Goal: Task Accomplishment & Management: Complete application form

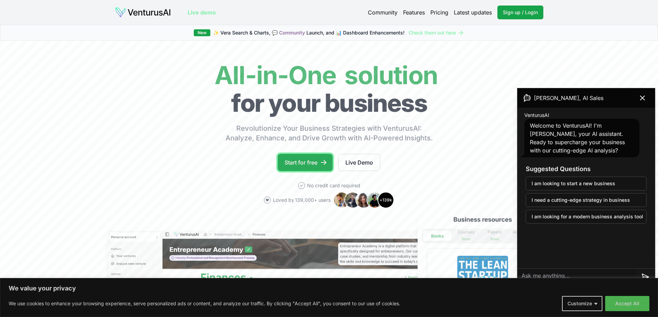
click at [305, 169] on link "Start for free" at bounding box center [305, 162] width 55 height 17
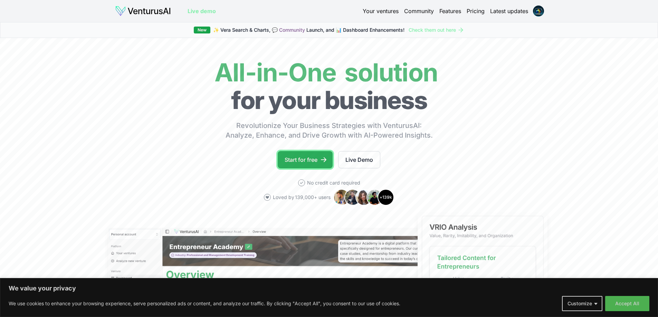
click at [312, 163] on link "Start for free" at bounding box center [305, 159] width 55 height 17
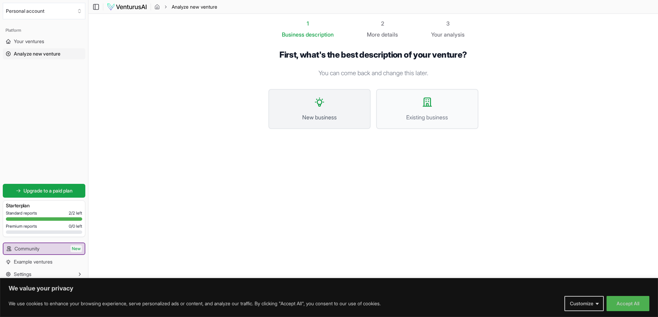
click at [311, 115] on span "New business" at bounding box center [319, 117] width 87 height 8
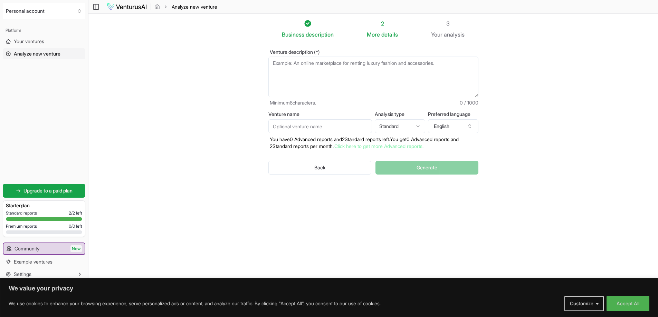
scroll to position [0, 0]
click at [123, 7] on img at bounding box center [127, 7] width 40 height 8
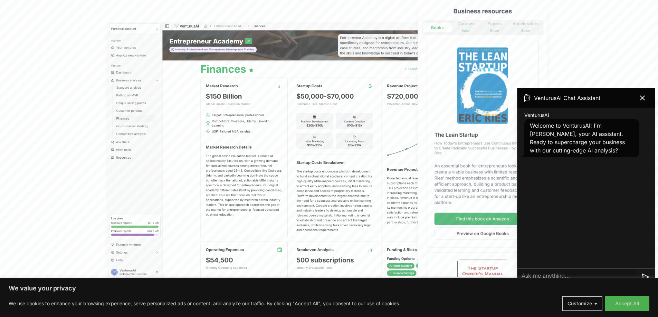
scroll to position [207, 0]
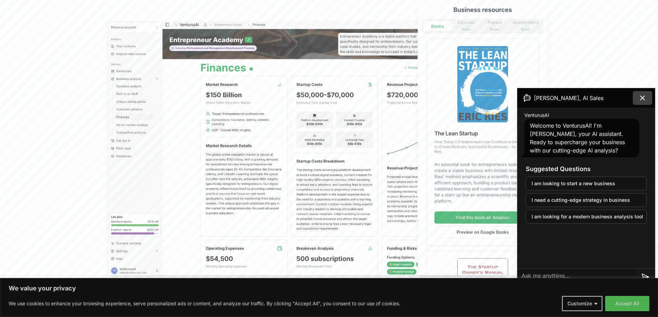
click at [643, 97] on icon at bounding box center [642, 98] width 8 height 8
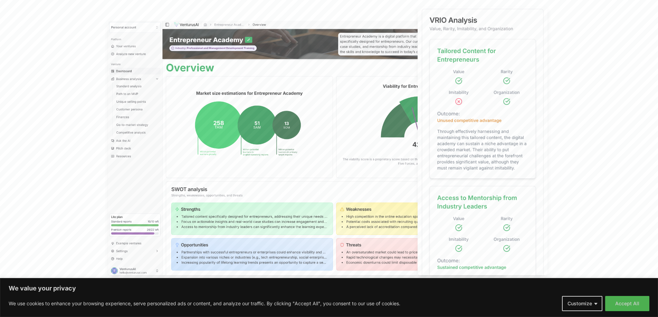
scroll to position [0, 0]
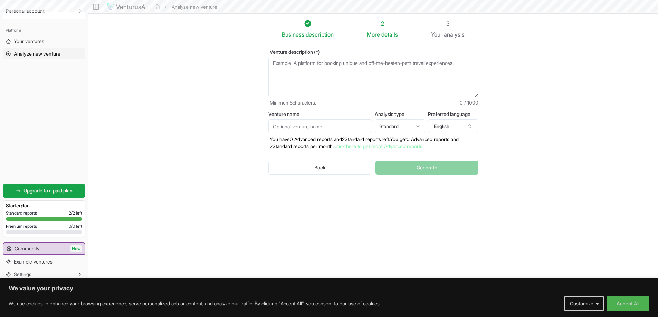
scroll to position [0, 0]
